Goal: Task Accomplishment & Management: Manage account settings

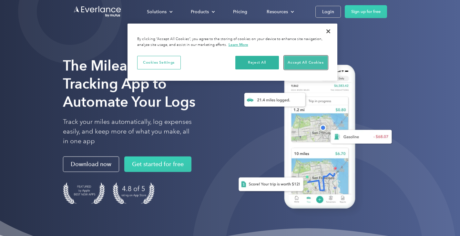
click at [299, 62] on button "Accept All Cookies" at bounding box center [306, 63] width 44 height 14
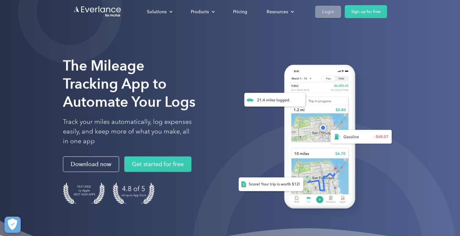
click at [324, 12] on div "Login" at bounding box center [328, 12] width 12 height 8
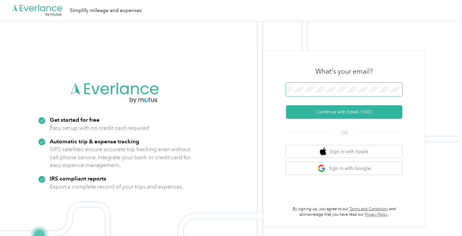
click at [295, 92] on span at bounding box center [344, 90] width 116 height 14
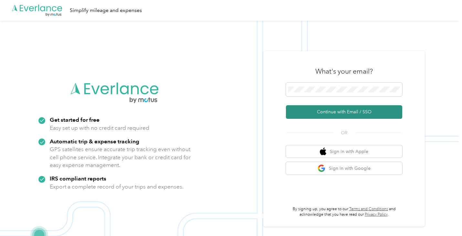
click at [330, 113] on button "Continue with Email / SSO" at bounding box center [344, 112] width 116 height 14
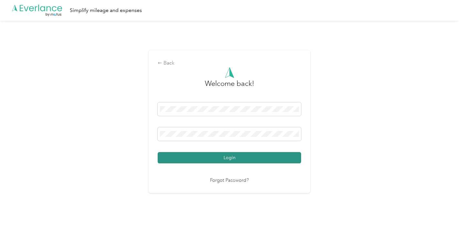
click at [260, 157] on button "Login" at bounding box center [229, 157] width 143 height 11
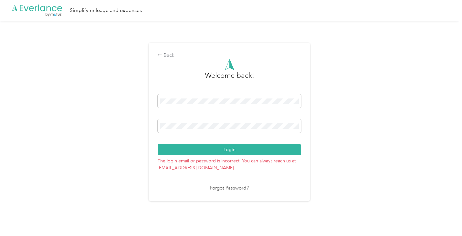
click at [233, 189] on link "Forgot Password?" at bounding box center [229, 188] width 39 height 7
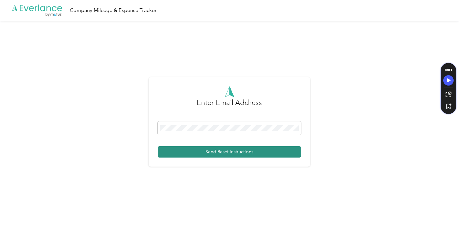
click at [228, 156] on button "Send Reset Instructions" at bounding box center [229, 151] width 143 height 11
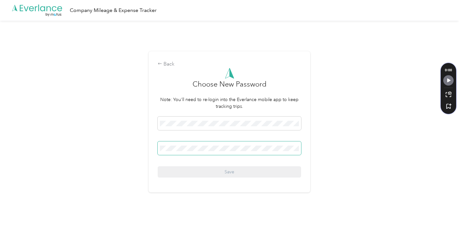
click at [230, 151] on span at bounding box center [229, 149] width 143 height 14
click at [126, 115] on div "Back Choose New Password Note: You'll need to re-login into the Everlance mobil…" at bounding box center [229, 125] width 459 height 208
click at [206, 145] on span at bounding box center [229, 149] width 143 height 14
click at [210, 117] on span at bounding box center [229, 124] width 143 height 14
click at [209, 127] on span at bounding box center [229, 124] width 143 height 14
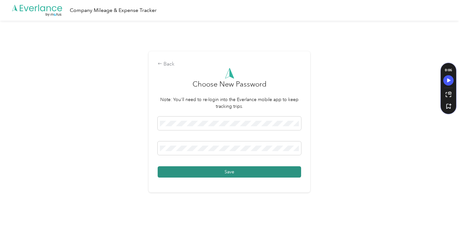
click at [218, 172] on button "Save" at bounding box center [229, 171] width 143 height 11
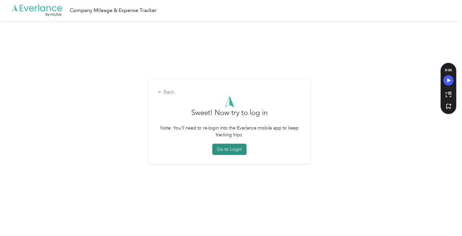
click at [230, 148] on button "Go to Login" at bounding box center [229, 149] width 34 height 11
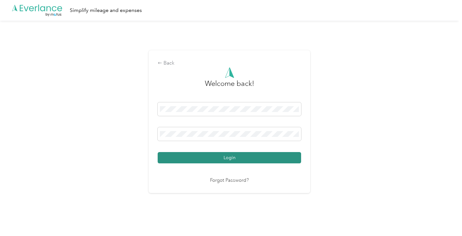
click at [269, 160] on button "Login" at bounding box center [229, 157] width 143 height 11
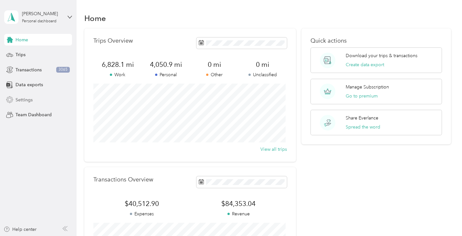
click at [33, 102] on div "Settings" at bounding box center [38, 100] width 68 height 12
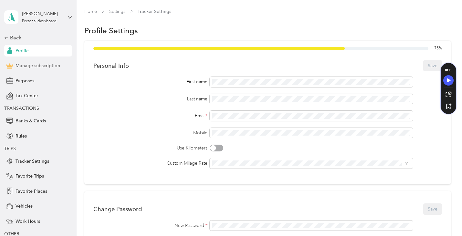
click at [50, 67] on span "Manage subscription" at bounding box center [38, 65] width 45 height 7
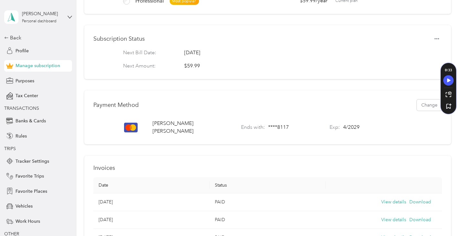
scroll to position [138, 0]
click at [421, 111] on button "Change" at bounding box center [429, 105] width 25 height 11
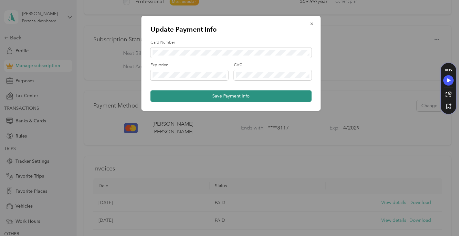
click at [215, 98] on button "Save Payment Info" at bounding box center [231, 95] width 161 height 11
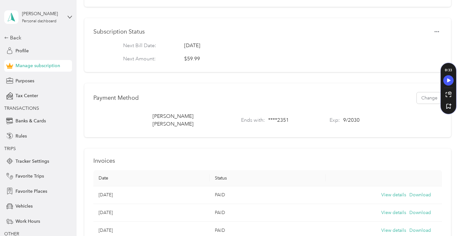
scroll to position [0, 0]
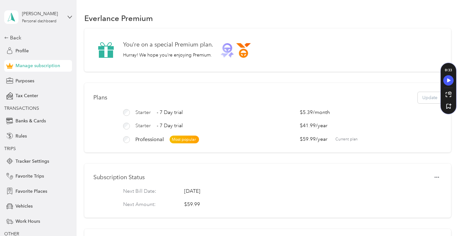
drag, startPoint x: 374, startPoint y: 40, endPoint x: 293, endPoint y: 16, distance: 83.8
click at [293, 16] on div "Everlance Premium" at bounding box center [267, 18] width 366 height 14
click at [18, 48] on span "Profile" at bounding box center [22, 50] width 13 height 7
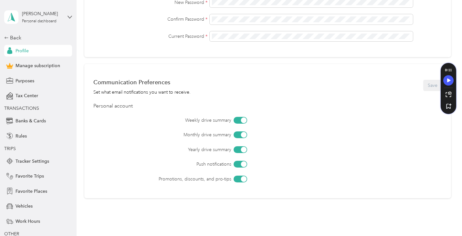
scroll to position [226, 0]
